Goal: Navigation & Orientation: Find specific page/section

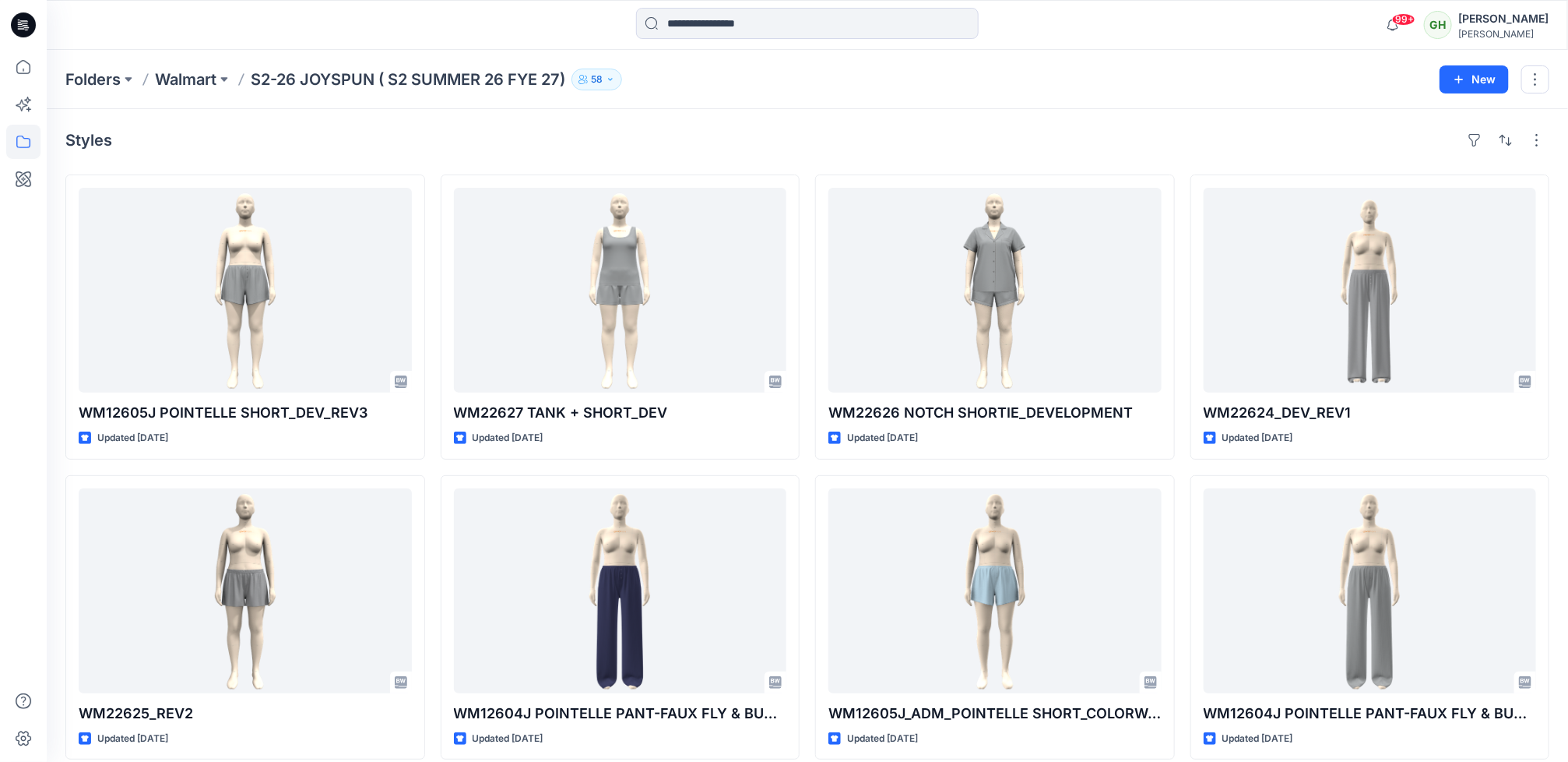
click at [26, 26] on icon at bounding box center [26, 25] width 6 height 1
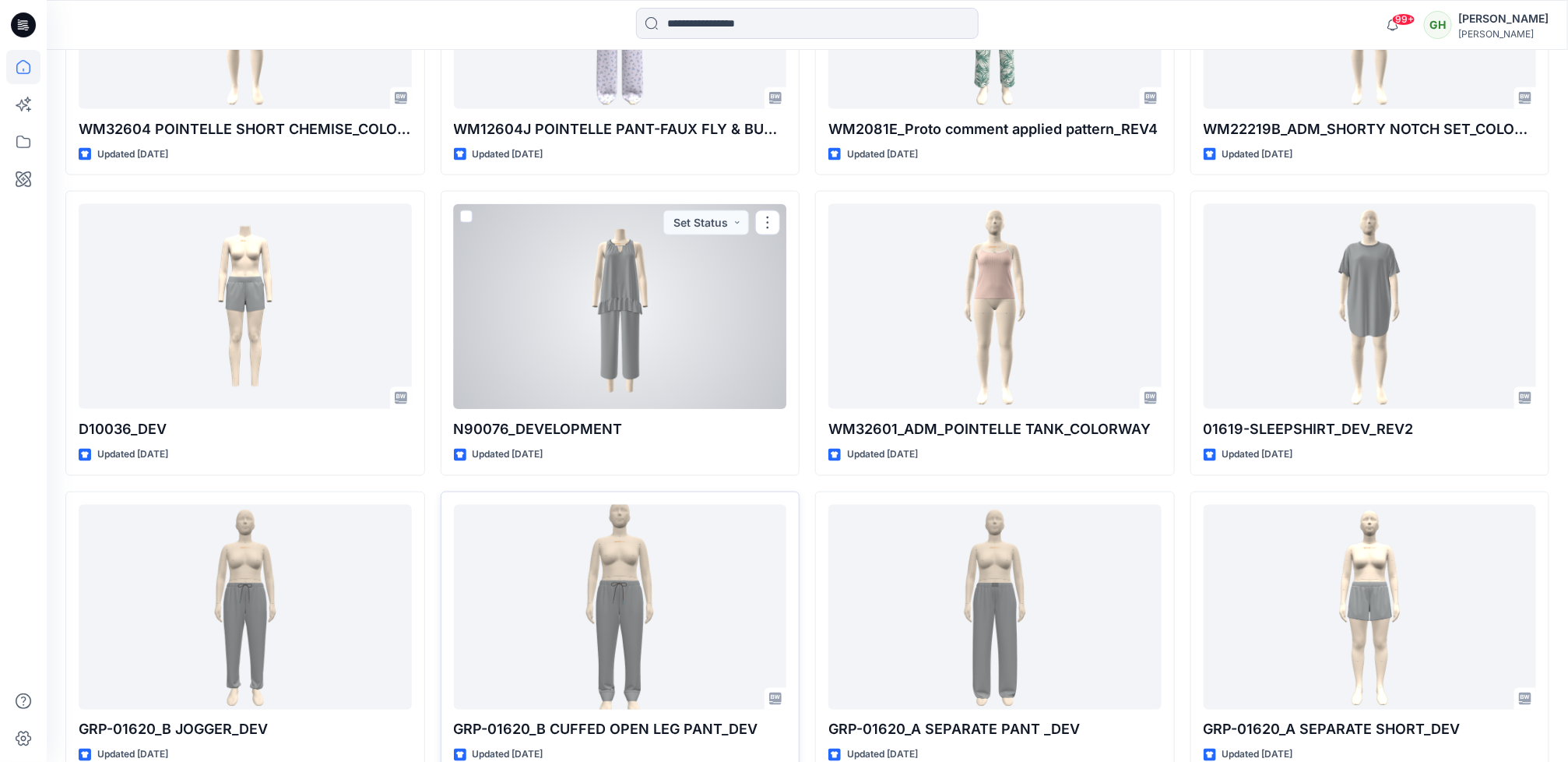
scroll to position [4316, 0]
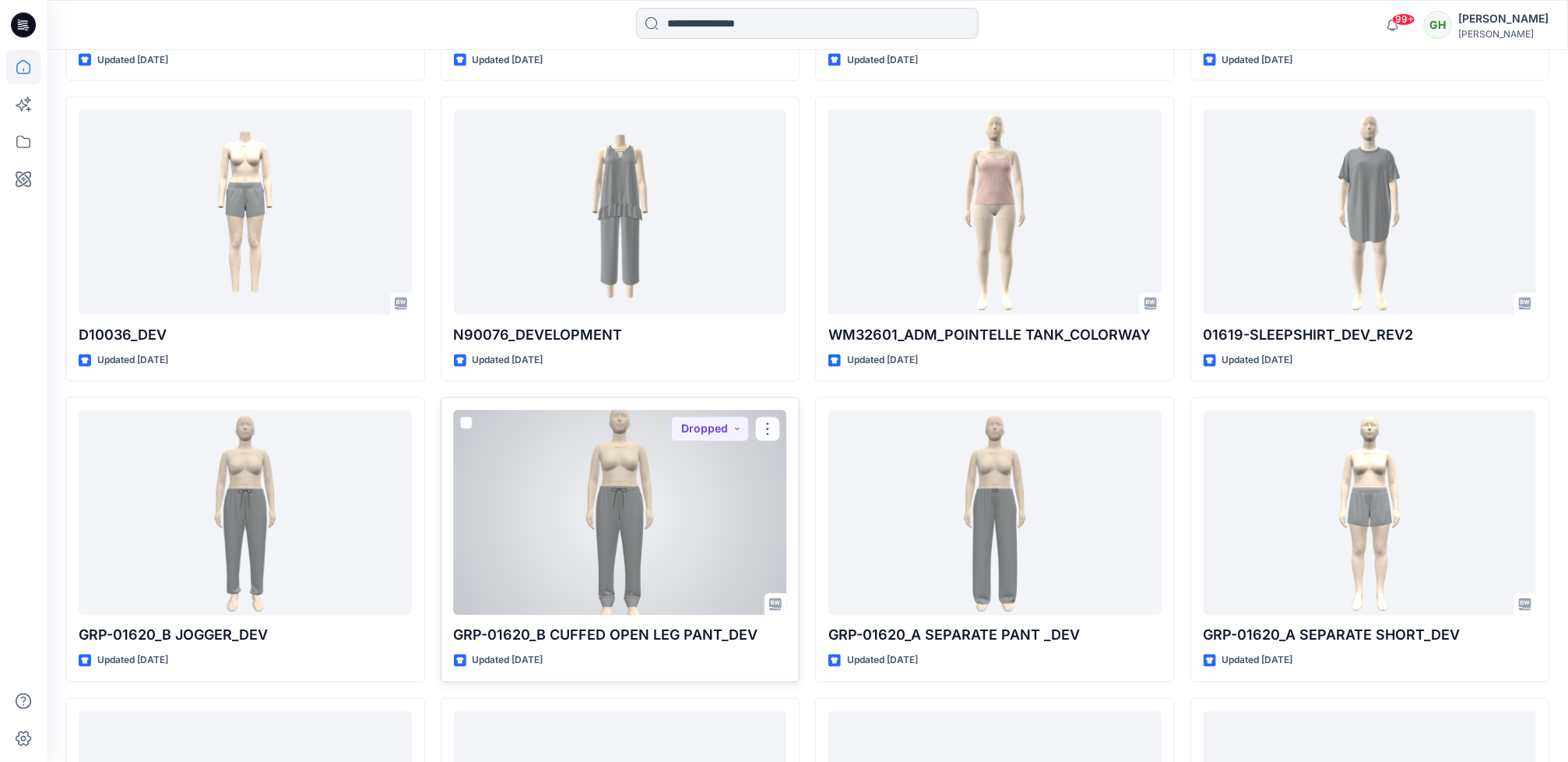
click at [577, 535] on div at bounding box center [621, 513] width 333 height 204
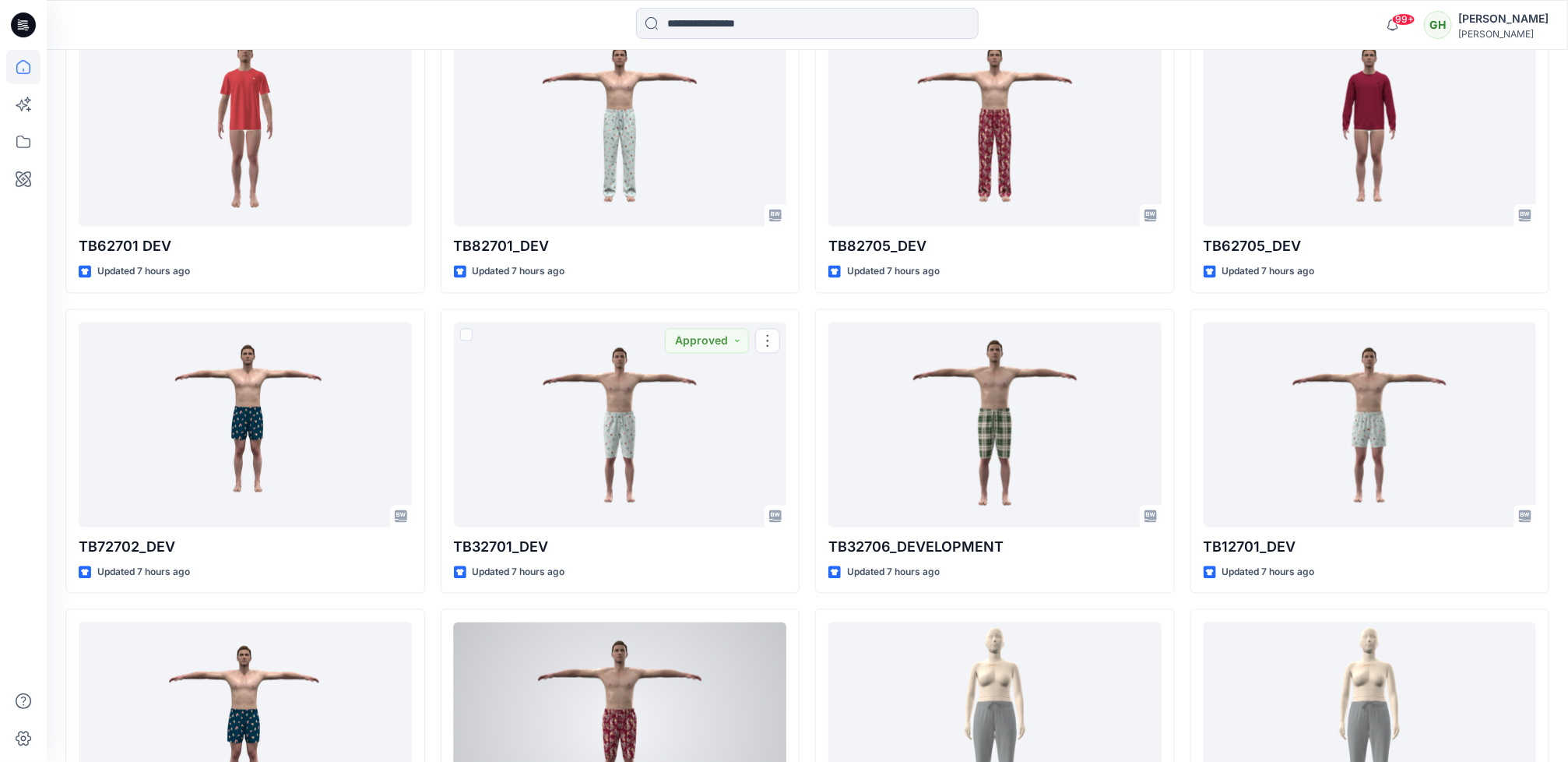
scroll to position [1752, 0]
